Goal: Information Seeking & Learning: Learn about a topic

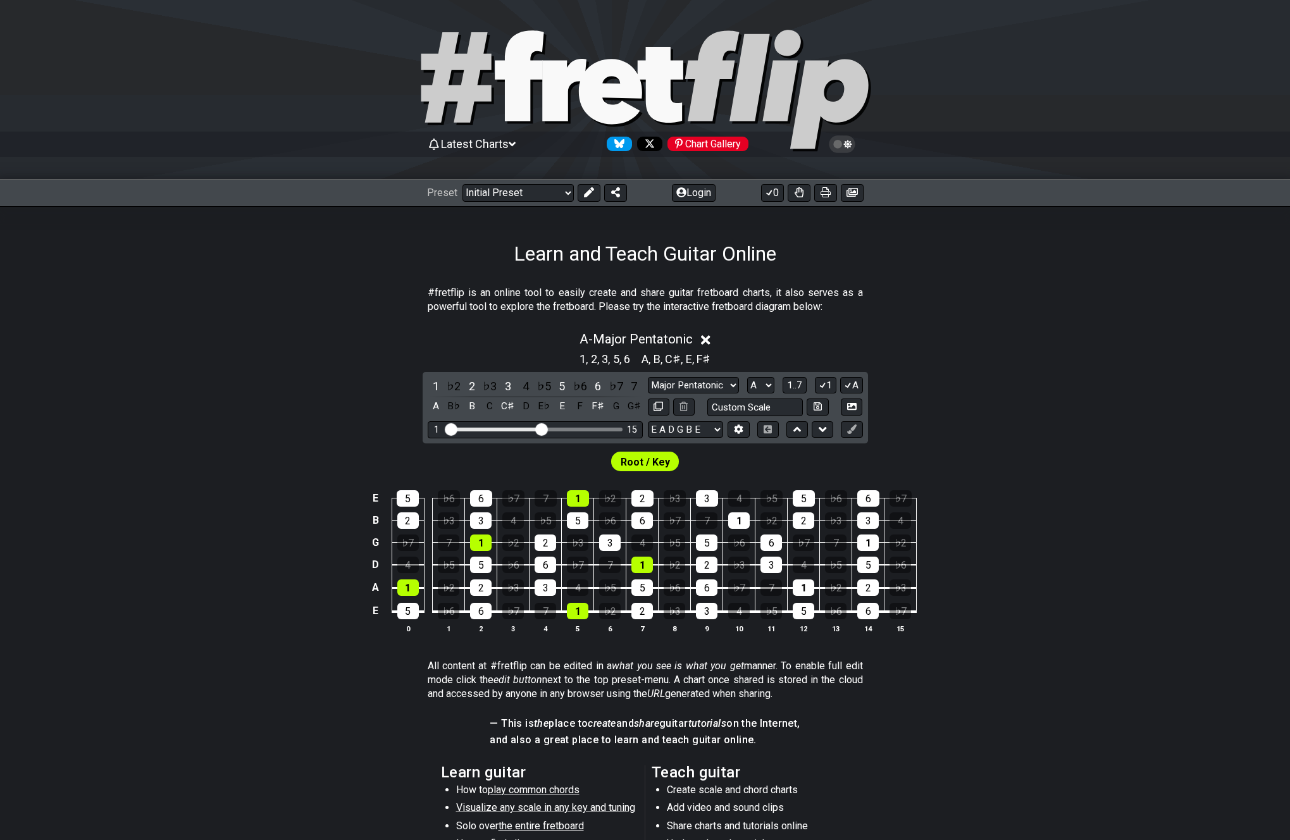
select select "Major Pentatonic"
click at [762, 389] on select "A♭ A A♯ B♭ B C C♯ D♭ D D♯ E♭ E F F♯ G♭ G G♯" at bounding box center [760, 385] width 27 height 17
select select "E"
click at [747, 377] on select "A♭ A A♯ B♭ B C C♯ D♭ D D♯ E♭ E F F♯ G♭ G G♯" at bounding box center [760, 385] width 27 height 17
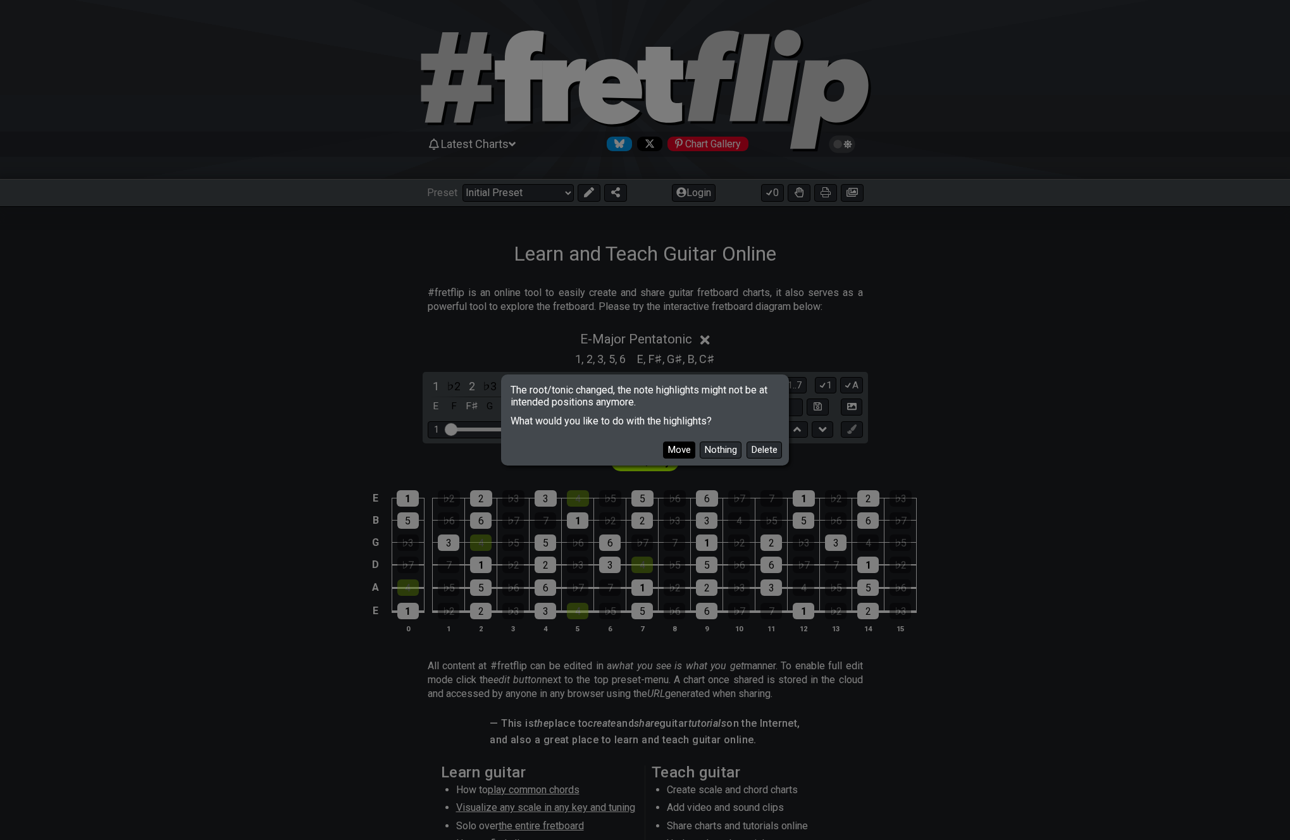
click at [685, 453] on button "Move" at bounding box center [679, 449] width 32 height 17
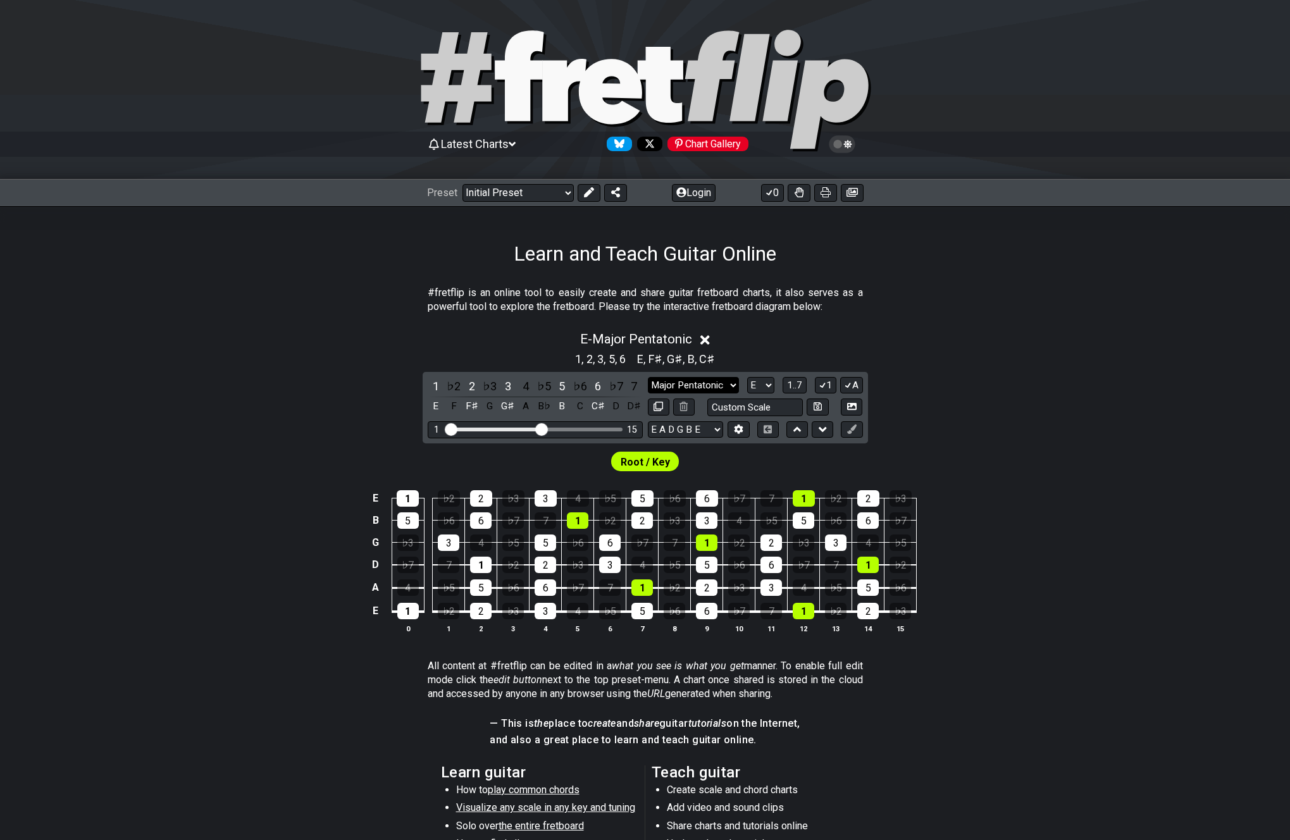
click at [725, 387] on select "Minor Pentatonic Click to edit Minor Pentatonic Major Pentatonic Minor Blues Ma…" at bounding box center [693, 385] width 91 height 17
click at [648, 377] on select "Minor Pentatonic Click to edit Minor Pentatonic Major Pentatonic Minor Blues Ma…" at bounding box center [693, 385] width 91 height 17
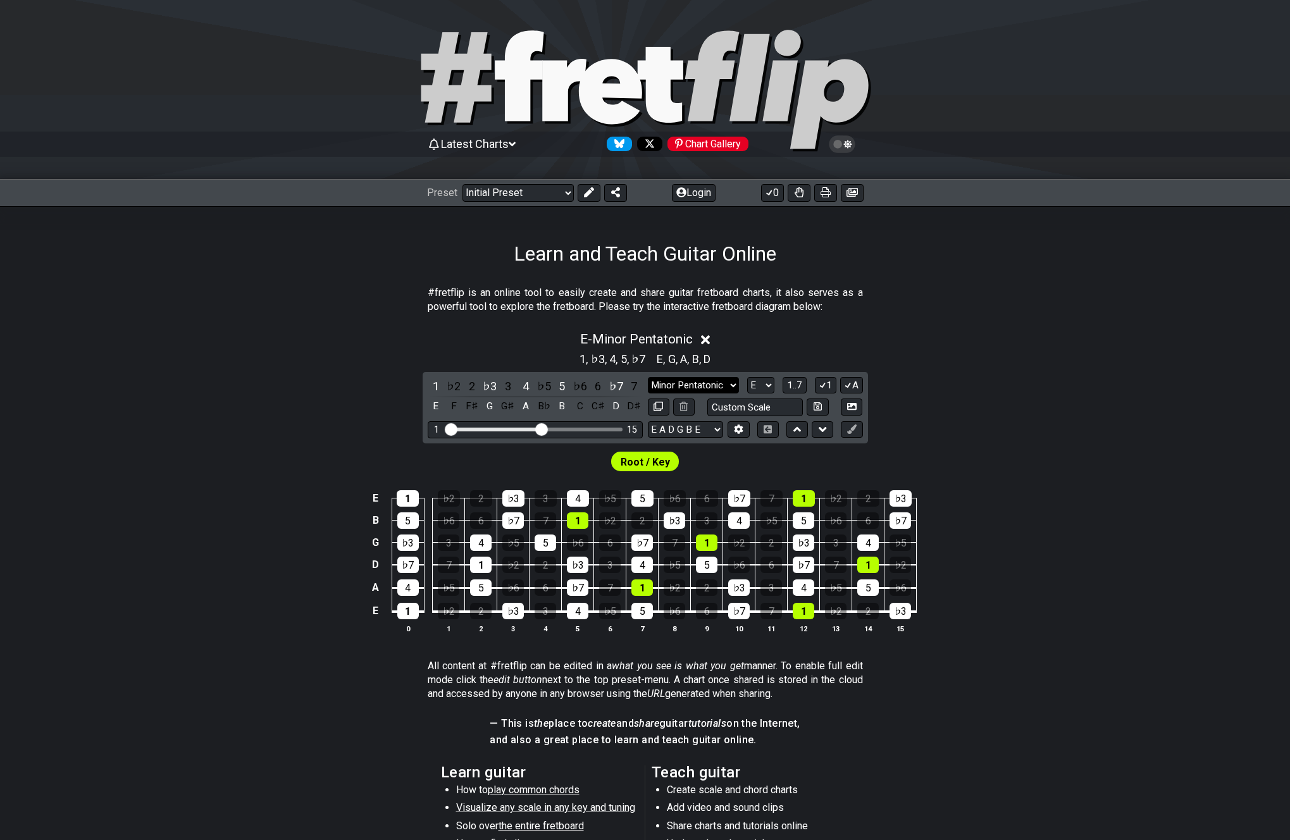
click at [719, 381] on select "Minor Pentatonic Click to edit Minor Pentatonic Major Pentatonic Minor Blues Ma…" at bounding box center [693, 385] width 91 height 17
click at [718, 384] on select "Minor Pentatonic Click to edit Minor Pentatonic Major Pentatonic Minor Blues Ma…" at bounding box center [693, 385] width 91 height 17
click at [725, 383] on select "Minor Pentatonic Click to edit Minor Pentatonic Major Pentatonic Minor Blues Ma…" at bounding box center [693, 385] width 91 height 17
click at [648, 377] on select "Minor Pentatonic Click to edit Minor Pentatonic Major Pentatonic Minor Blues Ma…" at bounding box center [693, 385] width 91 height 17
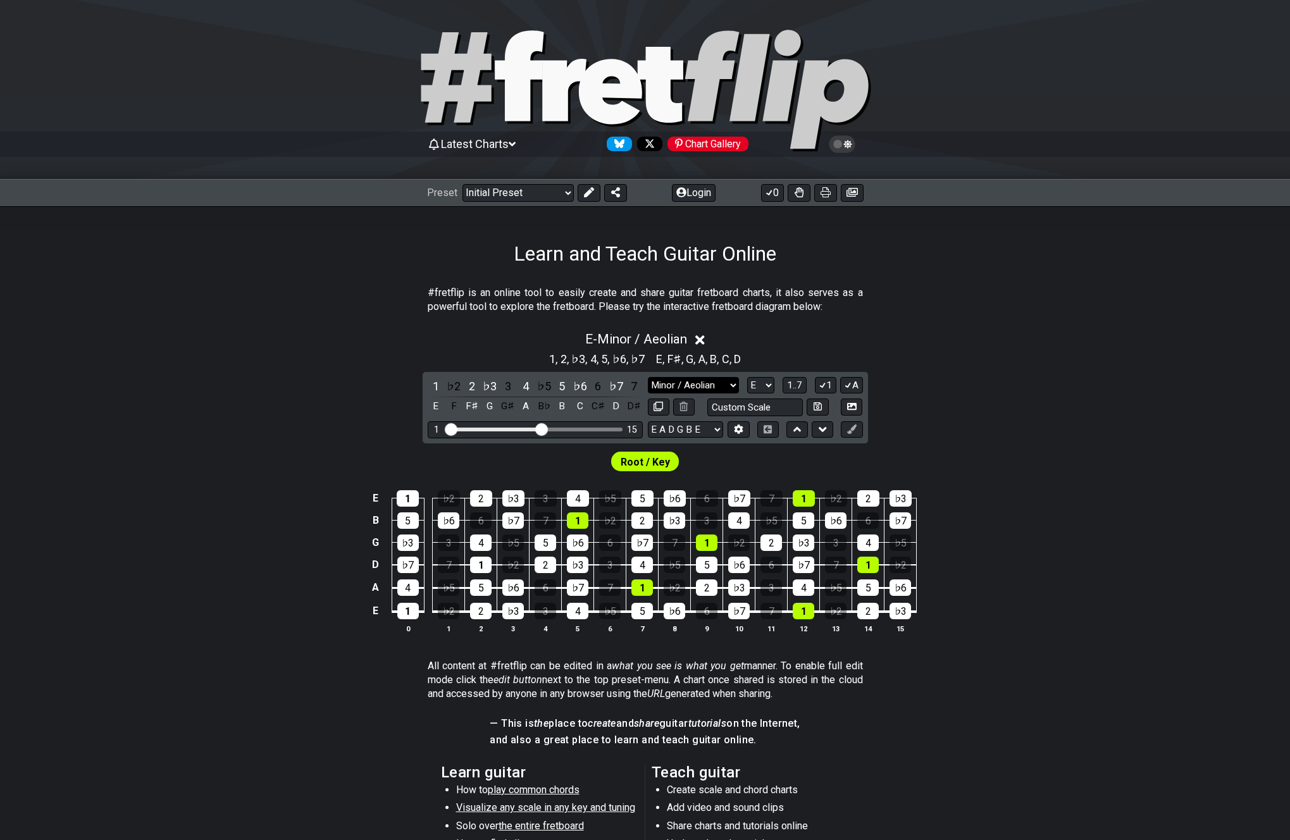
click at [715, 382] on select "Minor Pentatonic Click to edit Minor Pentatonic Major Pentatonic Minor Blues Ma…" at bounding box center [693, 385] width 91 height 17
click at [648, 377] on select "Minor Pentatonic Click to edit Minor Pentatonic Major Pentatonic Minor Blues Ma…" at bounding box center [693, 385] width 91 height 17
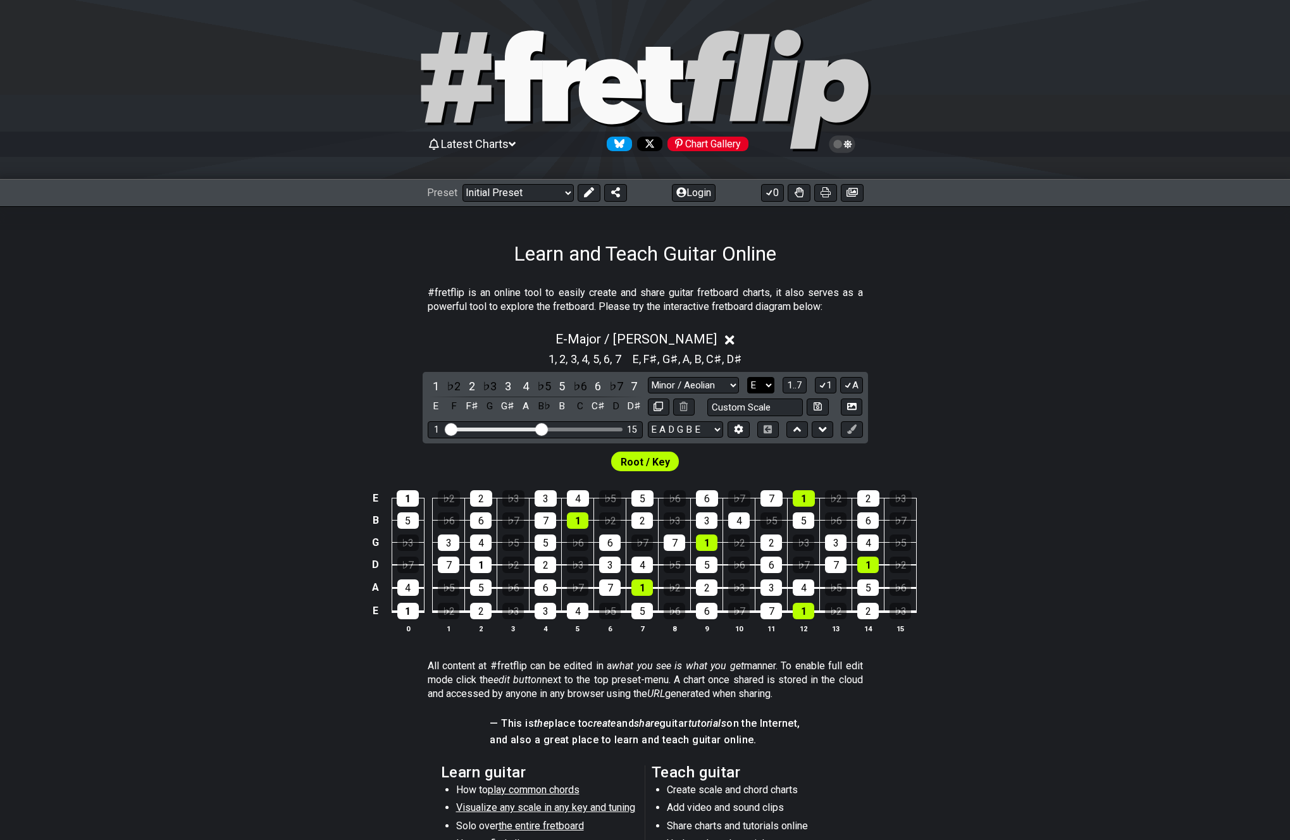
click at [755, 383] on select "A♭ A A♯ B♭ B C C♯ D♭ D D♯ E♭ E F F♯ G♭ G G♯" at bounding box center [760, 385] width 27 height 17
click at [731, 388] on select "Minor Pentatonic Click to edit Minor Pentatonic Major Pentatonic Minor Blues Ma…" at bounding box center [693, 385] width 91 height 17
click at [648, 377] on select "Minor Pentatonic Click to edit Minor Pentatonic Major Pentatonic Minor Blues Ma…" at bounding box center [693, 385] width 91 height 17
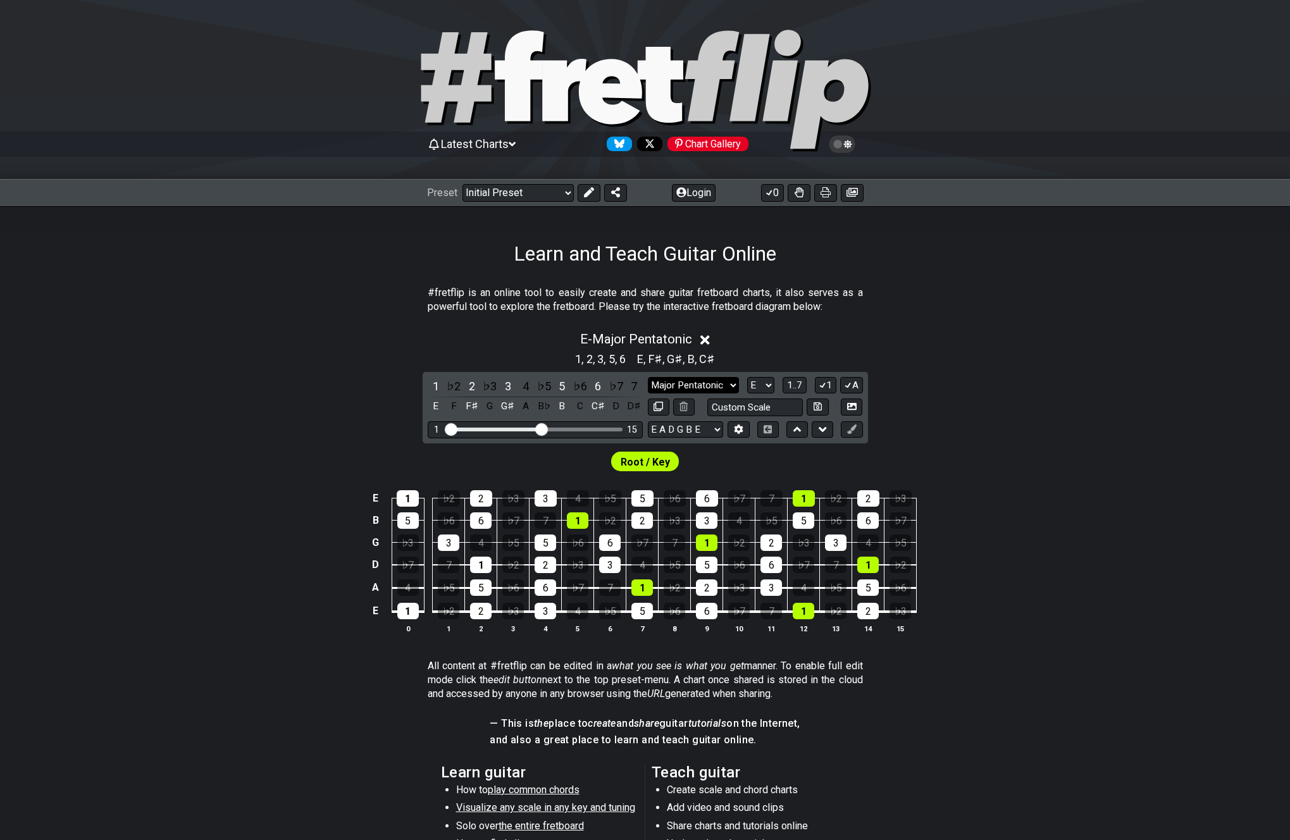
click at [717, 383] on select "Minor Pentatonic Click to edit Minor Pentatonic Major Pentatonic Minor Blues Ma…" at bounding box center [693, 385] width 91 height 17
select select "Minor Pentatonic"
click at [648, 377] on select "Minor Pentatonic Click to edit Minor Pentatonic Major Pentatonic Minor Blues Ma…" at bounding box center [693, 385] width 91 height 17
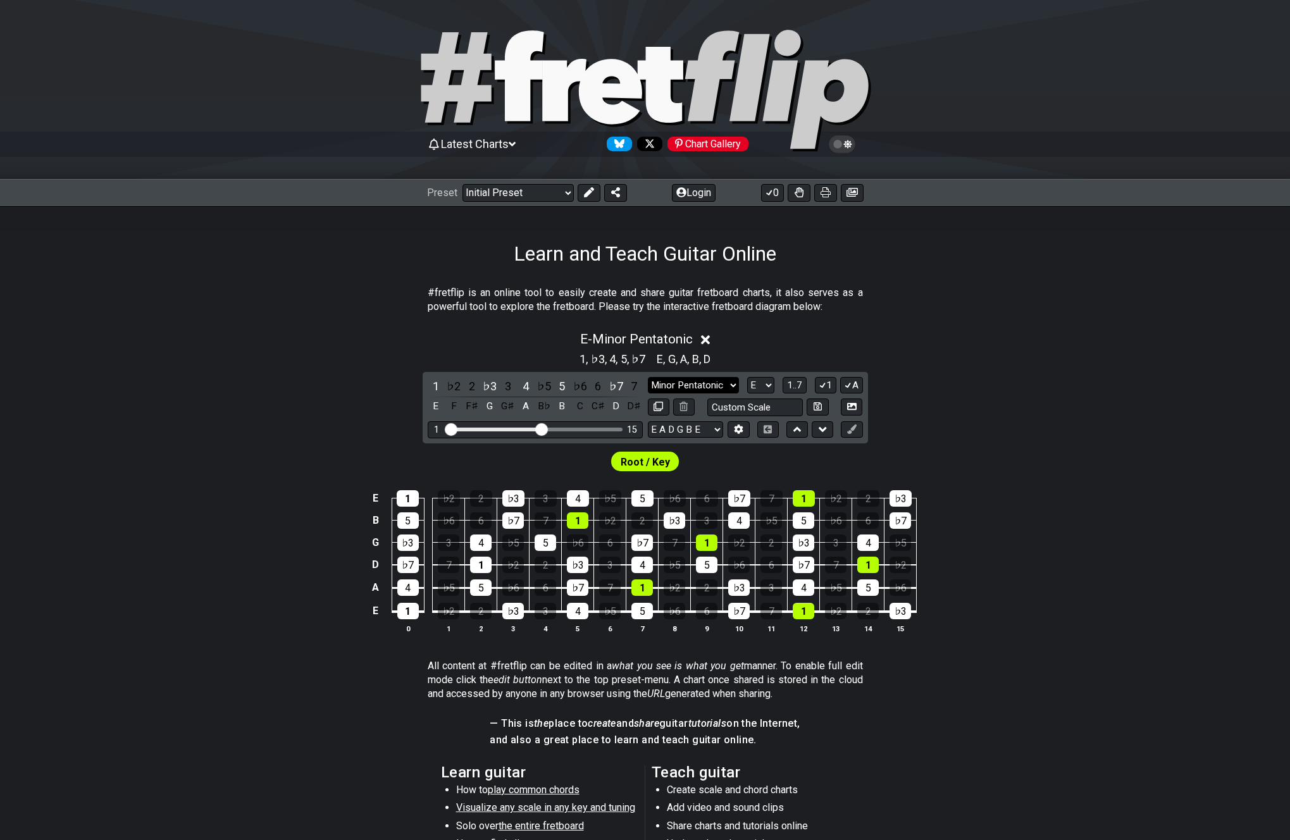
click at [700, 385] on select "Minor Pentatonic Click to edit Minor Pentatonic Major Pentatonic Minor Blues Ma…" at bounding box center [693, 385] width 91 height 17
drag, startPoint x: 775, startPoint y: 388, endPoint x: 765, endPoint y: 386, distance: 9.7
click at [774, 388] on div "Minor Pentatonic Click to edit Minor Pentatonic Major Pentatonic Minor Blues Ma…" at bounding box center [755, 385] width 215 height 17
click at [765, 386] on select "A♭ A A♯ B♭ B C C♯ D♭ D D♯ E♭ E F F♯ G♭ G G♯" at bounding box center [760, 385] width 27 height 17
select select "G"
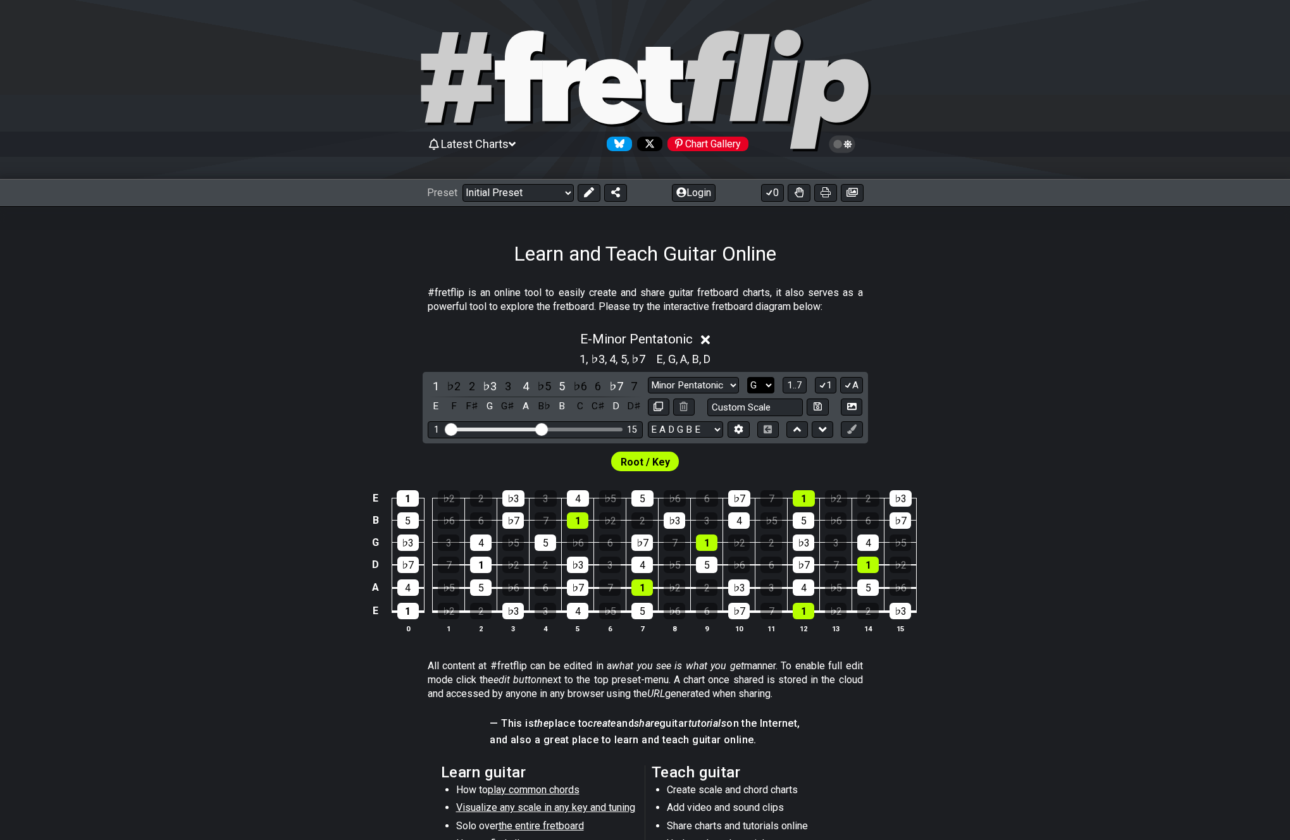
click at [747, 377] on select "A♭ A A♯ B♭ B C C♯ D♭ D D♯ E♭ E F F♯ G♭ G G♯" at bounding box center [760, 385] width 27 height 17
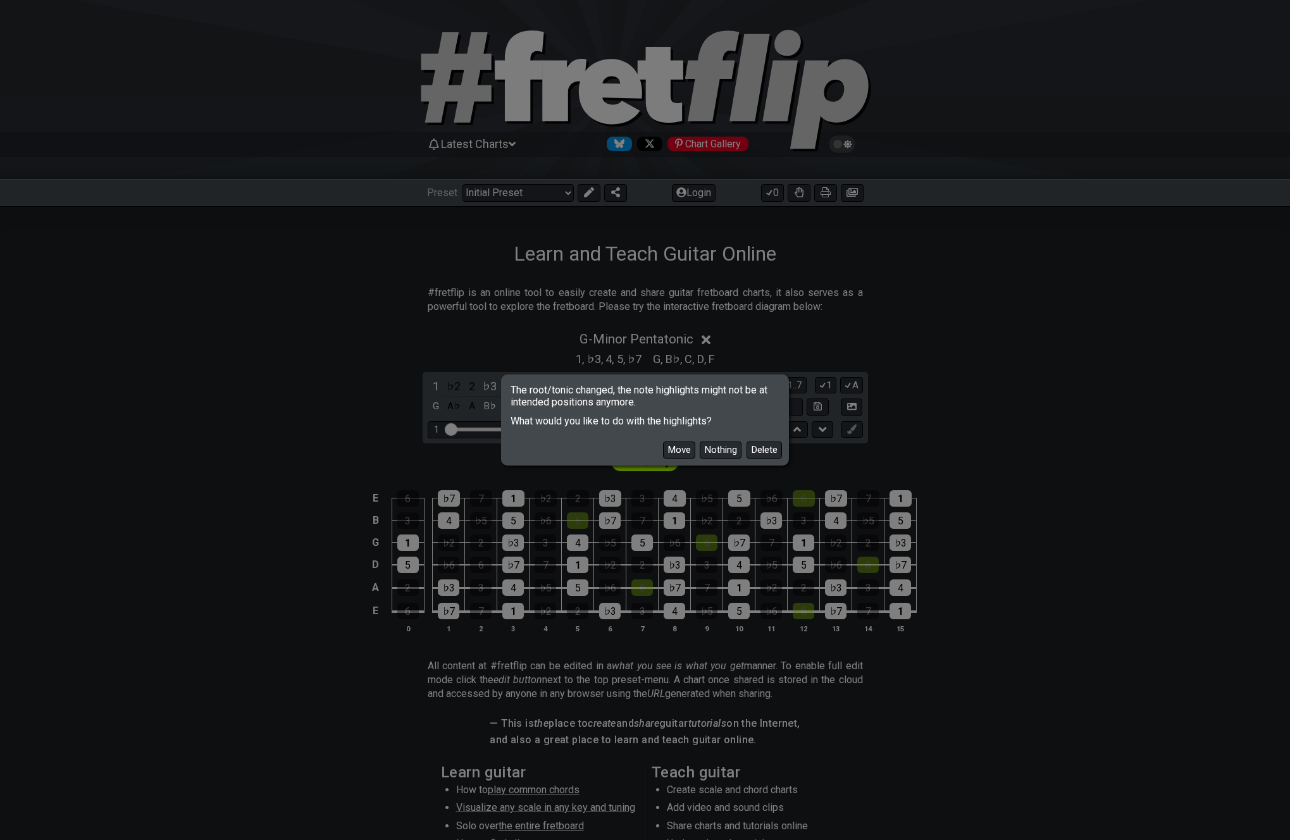
click at [727, 391] on span "The root/tonic changed, the note highlights might not be at intended positions …" at bounding box center [644, 391] width 283 height 31
click at [678, 446] on button "Move" at bounding box center [679, 449] width 32 height 17
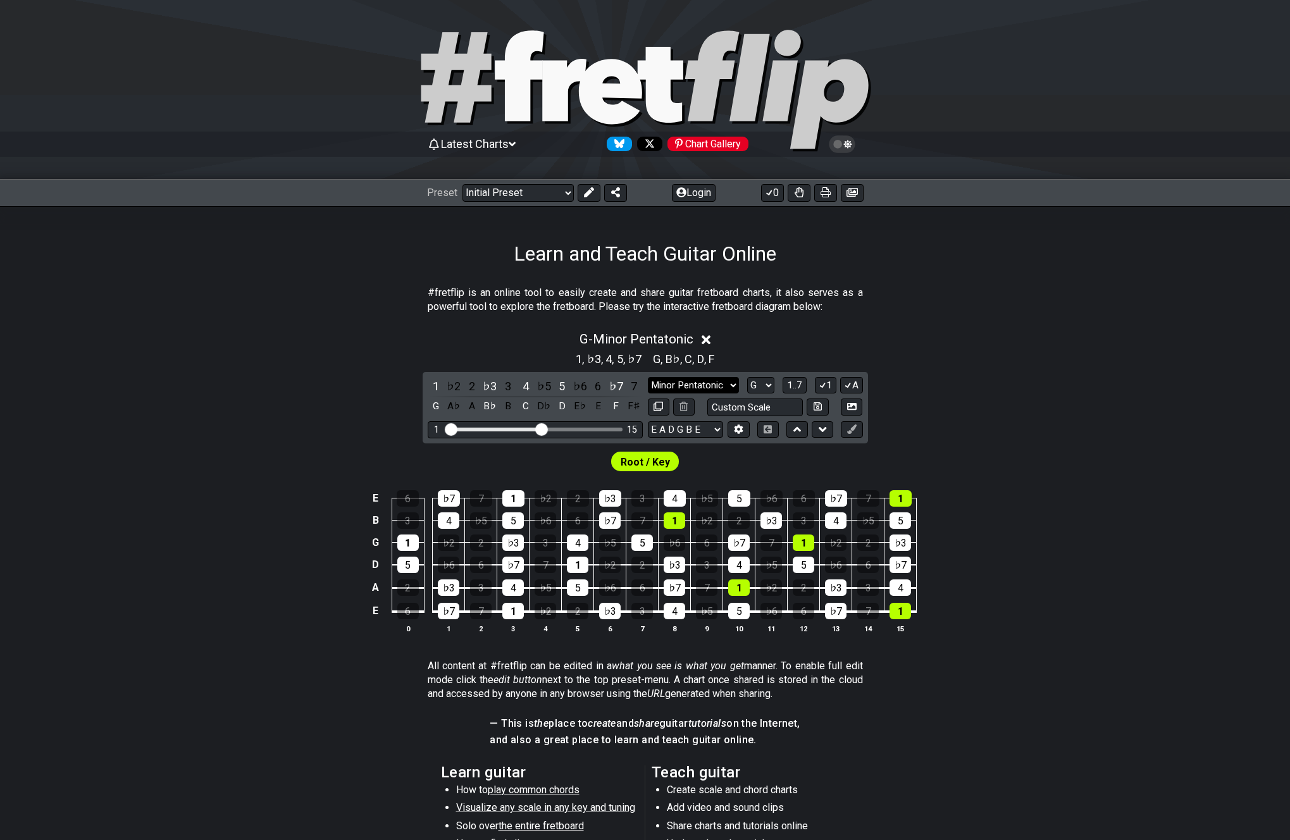
click at [715, 387] on select "Minor Pentatonic Click to edit Minor Pentatonic Major Pentatonic Minor Blues Ma…" at bounding box center [693, 385] width 91 height 17
click at [648, 377] on select "Minor Pentatonic Click to edit Minor Pentatonic Major Pentatonic Minor Blues Ma…" at bounding box center [693, 385] width 91 height 17
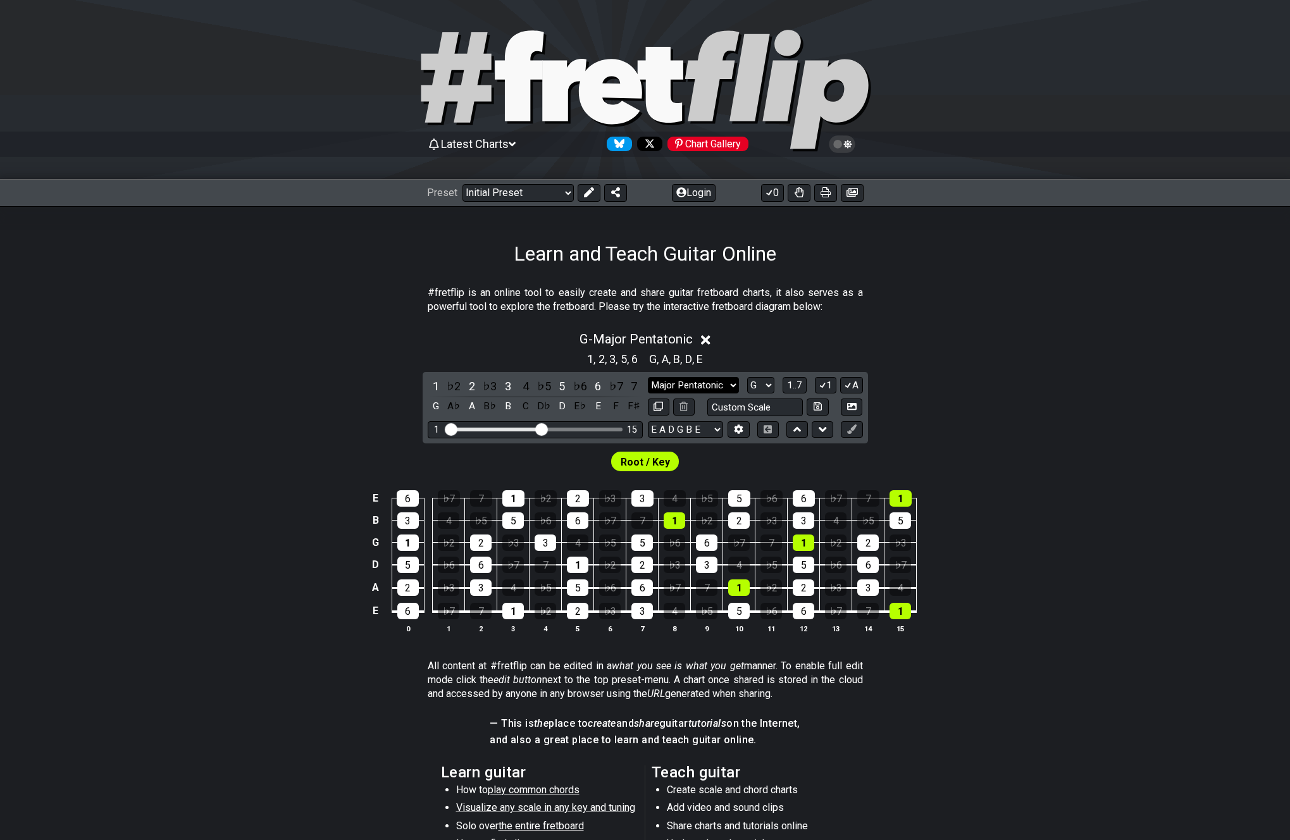
click at [721, 385] on select "Minor Pentatonic Click to edit Minor Pentatonic Major Pentatonic Minor Blues Ma…" at bounding box center [693, 385] width 91 height 17
select select "Major / [PERSON_NAME]"
click at [648, 377] on select "Minor Pentatonic Click to edit Minor Pentatonic Major Pentatonic Minor Blues Ma…" at bounding box center [693, 385] width 91 height 17
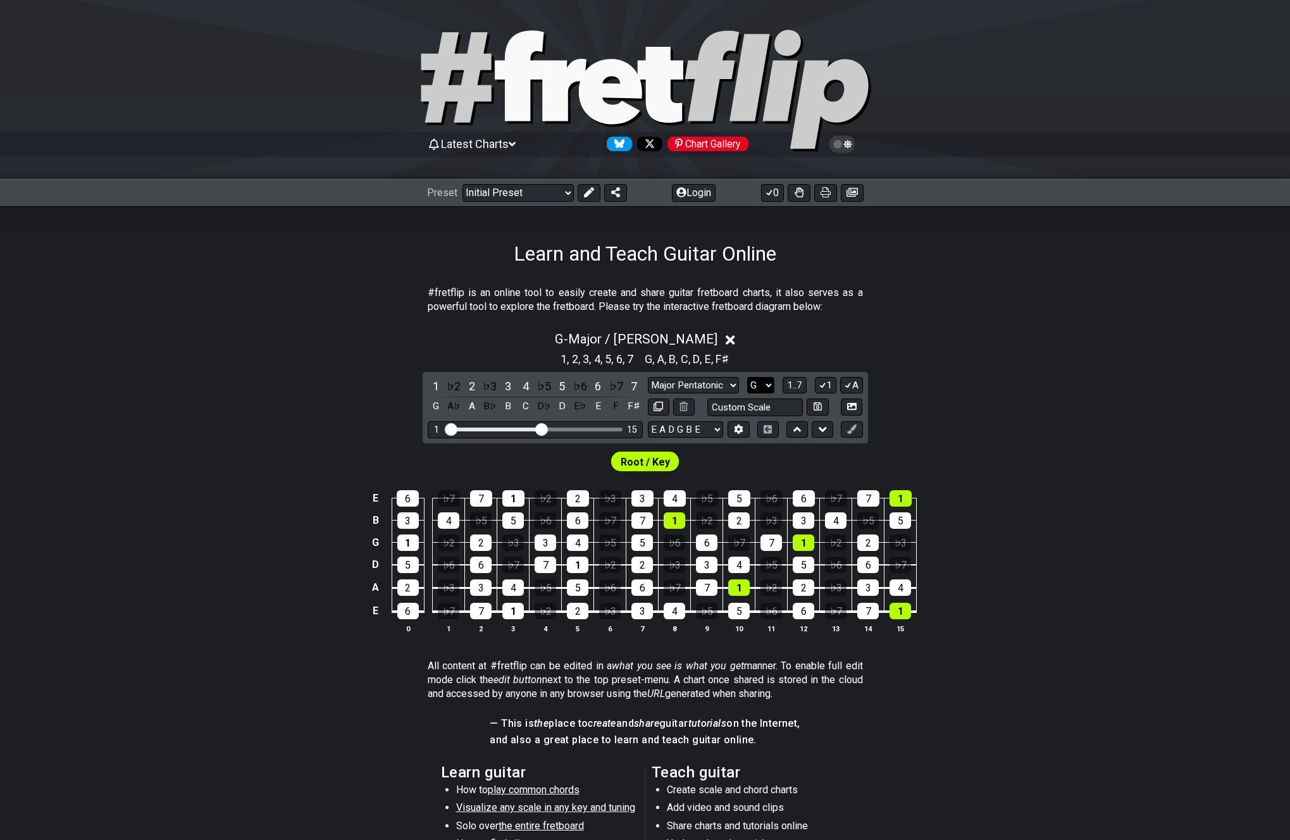
click at [760, 383] on select "A♭ A A♯ B♭ B C C♯ D♭ D D♯ E♭ E F F♯ G♭ G G♯" at bounding box center [760, 385] width 27 height 17
select select "E"
click at [747, 377] on select "A♭ A A♯ B♭ B C C♯ D♭ D D♯ E♭ E F F♯ G♭ G G♯" at bounding box center [760, 385] width 27 height 17
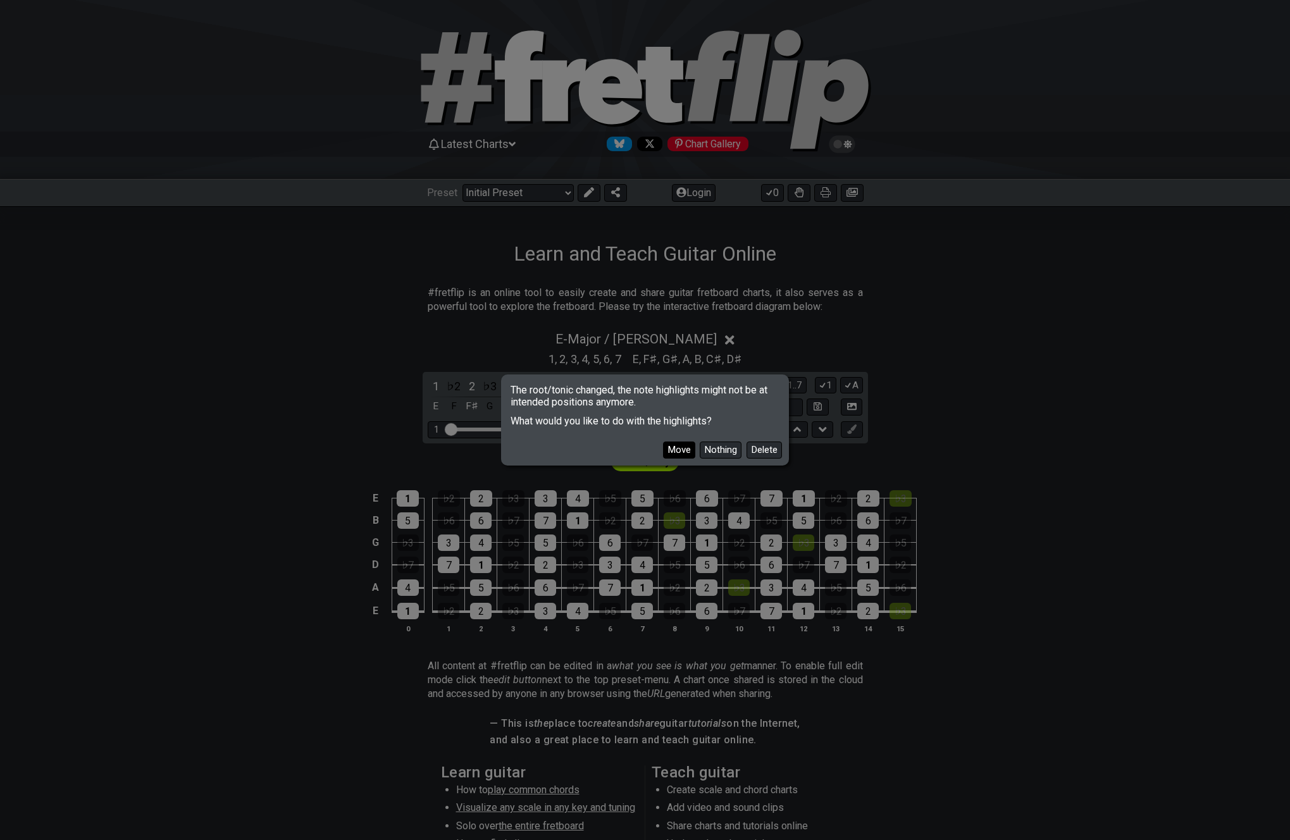
click at [686, 450] on button "Move" at bounding box center [679, 449] width 32 height 17
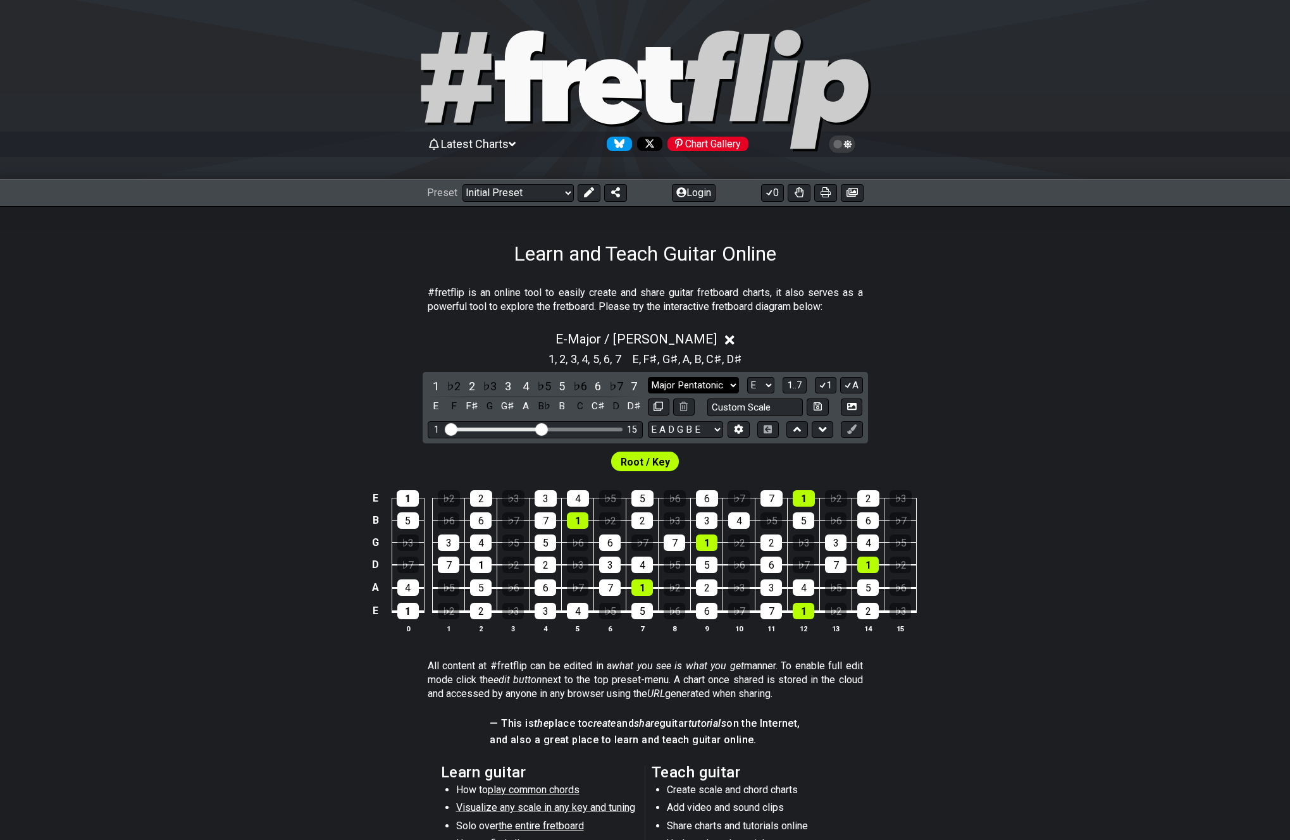
click at [731, 387] on select "Minor Pentatonic Click to edit Minor Pentatonic Major Pentatonic Minor Blues Ma…" at bounding box center [693, 385] width 91 height 17
click at [648, 377] on select "Minor Pentatonic Click to edit Minor Pentatonic Major Pentatonic Minor Blues Ma…" at bounding box center [693, 385] width 91 height 17
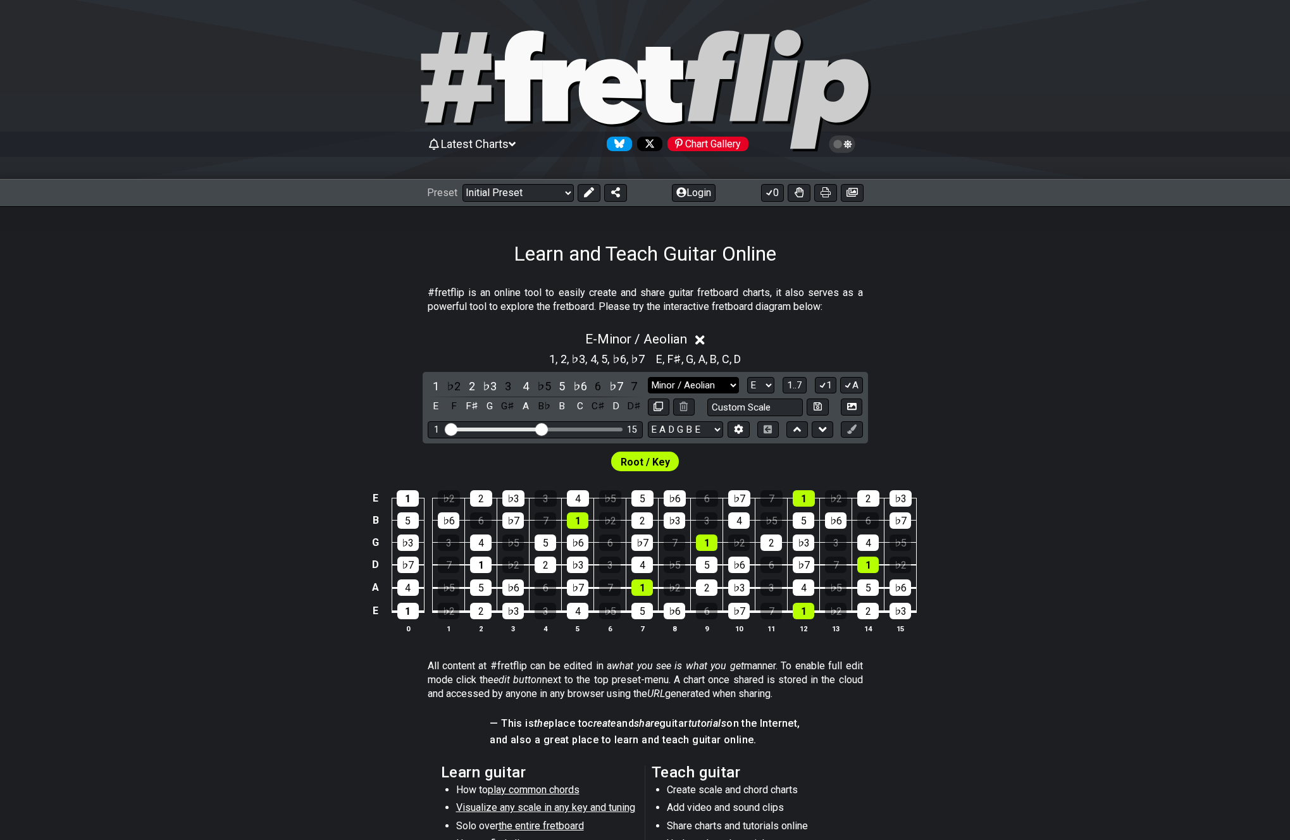
click at [688, 387] on select "Minor Pentatonic Click to edit Minor Pentatonic Major Pentatonic Minor Blues Ma…" at bounding box center [693, 385] width 91 height 17
click at [648, 377] on select "Minor Pentatonic Click to edit Minor Pentatonic Major Pentatonic Minor Blues Ma…" at bounding box center [693, 385] width 91 height 17
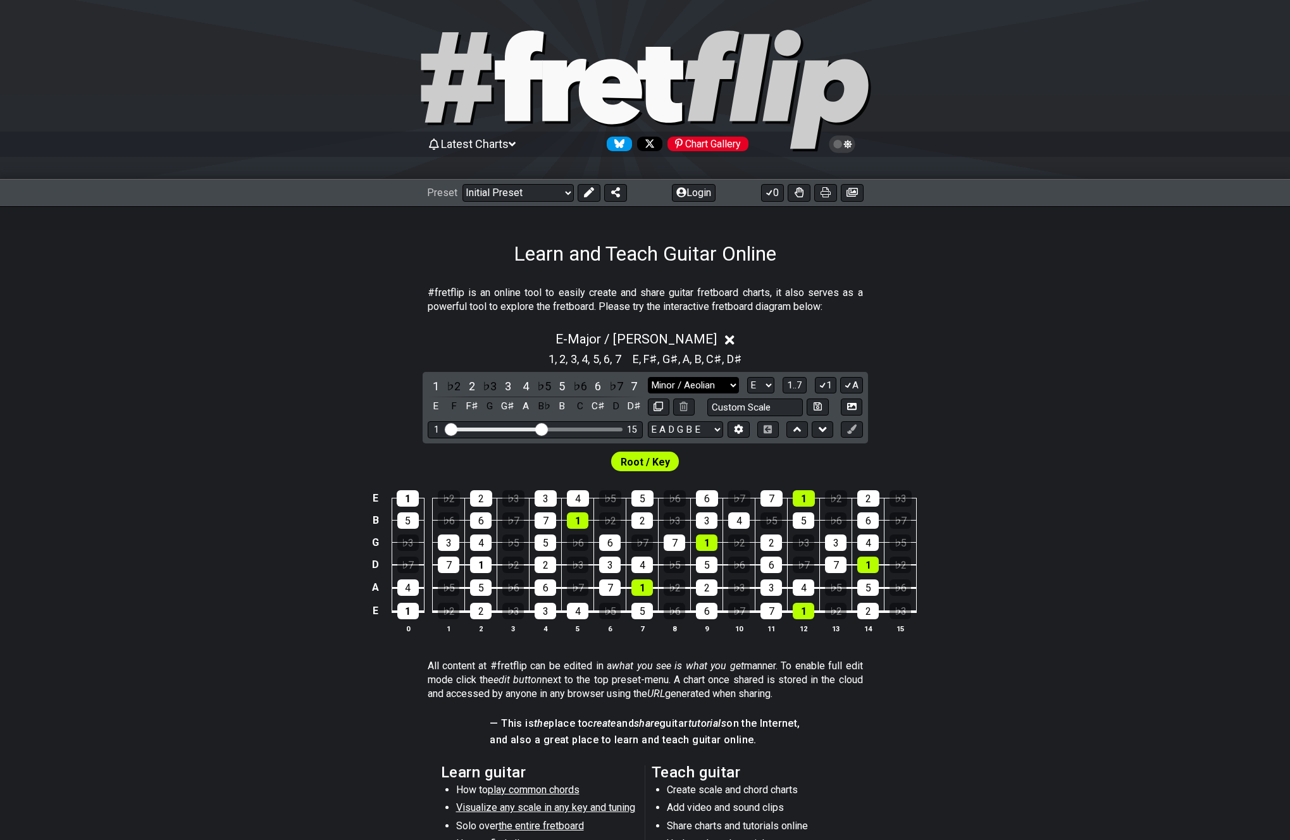
click at [720, 383] on select "Minor Pentatonic Click to edit Minor Pentatonic Major Pentatonic Minor Blues Ma…" at bounding box center [693, 385] width 91 height 17
select select "Minor / Aeolian"
click at [648, 377] on select "Minor Pentatonic Click to edit Minor Pentatonic Major Pentatonic Minor Blues Ma…" at bounding box center [693, 385] width 91 height 17
